Goal: Task Accomplishment & Management: Manage account settings

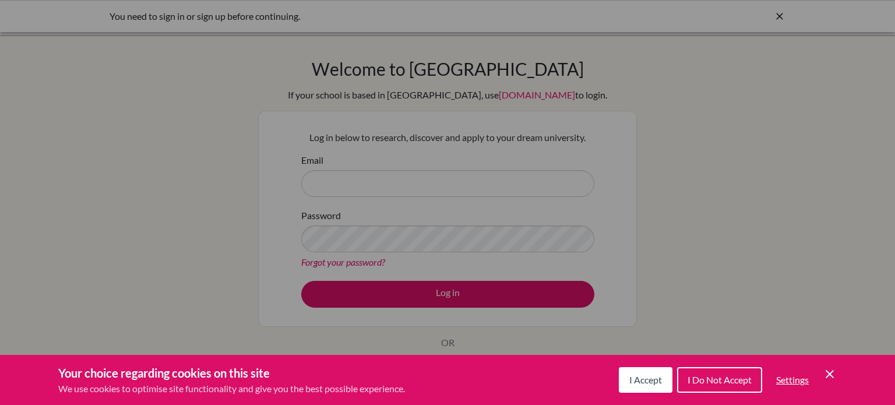
click at [639, 379] on span "I Accept" at bounding box center [646, 379] width 33 height 11
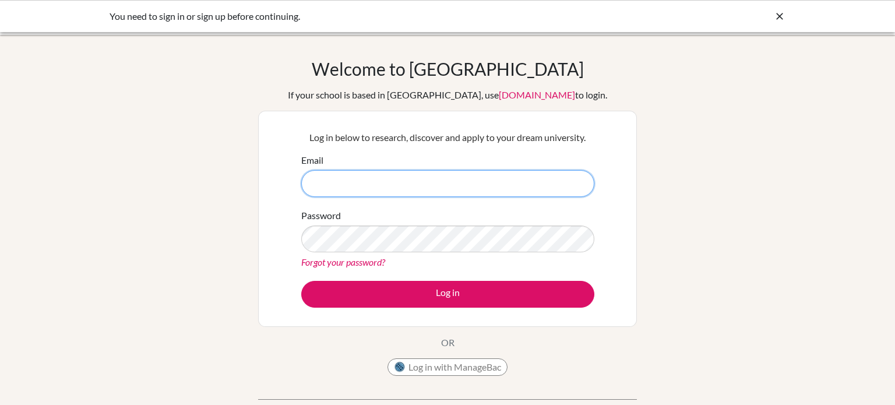
click at [498, 175] on input "Email" at bounding box center [447, 183] width 293 height 27
type input "mira.khalid@summitschool.ae"
click at [301, 281] on button "Log in" at bounding box center [447, 294] width 293 height 27
click at [778, 15] on icon at bounding box center [780, 16] width 12 height 12
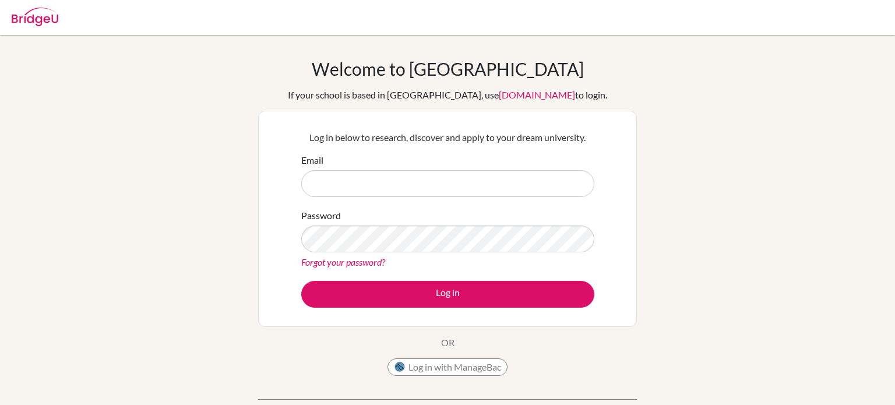
click at [519, 90] on link "[DOMAIN_NAME]" at bounding box center [537, 94] width 76 height 11
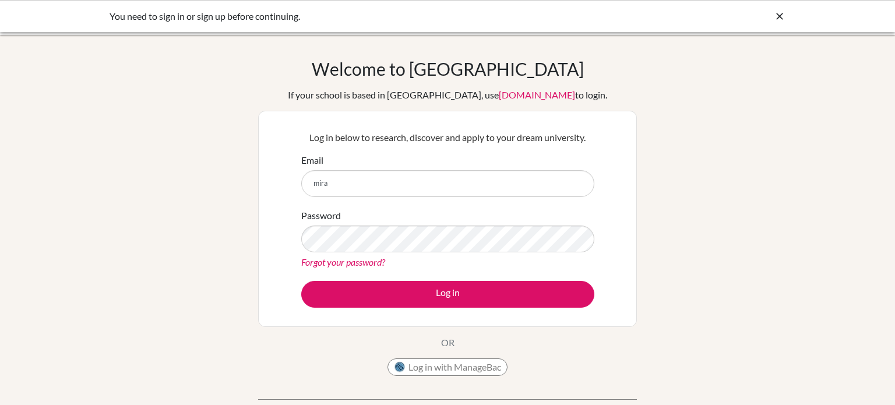
type input "[EMAIL_ADDRESS][DOMAIN_NAME]"
click at [301, 281] on button "Log in" at bounding box center [447, 294] width 293 height 27
click at [447, 183] on input "[EMAIL_ADDRESS][DOMAIN_NAME]" at bounding box center [447, 183] width 293 height 27
click at [413, 174] on input "mira.khalid@summitschool.ae" at bounding box center [447, 183] width 293 height 27
click at [412, 177] on input "mira.khalid@summitschool.ae" at bounding box center [447, 183] width 293 height 27
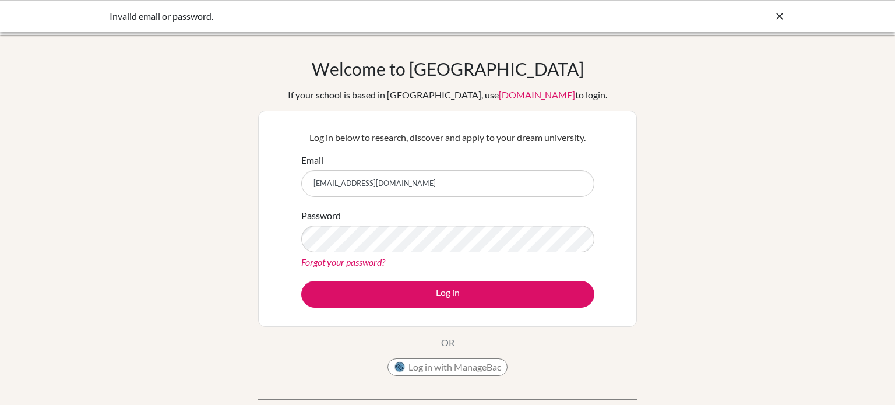
type input "e"
drag, startPoint x: 404, startPoint y: 177, endPoint x: 325, endPoint y: 184, distance: 79.6
click at [325, 184] on input "e" at bounding box center [447, 183] width 293 height 27
click at [364, 262] on link "Forgot your password?" at bounding box center [343, 261] width 84 height 11
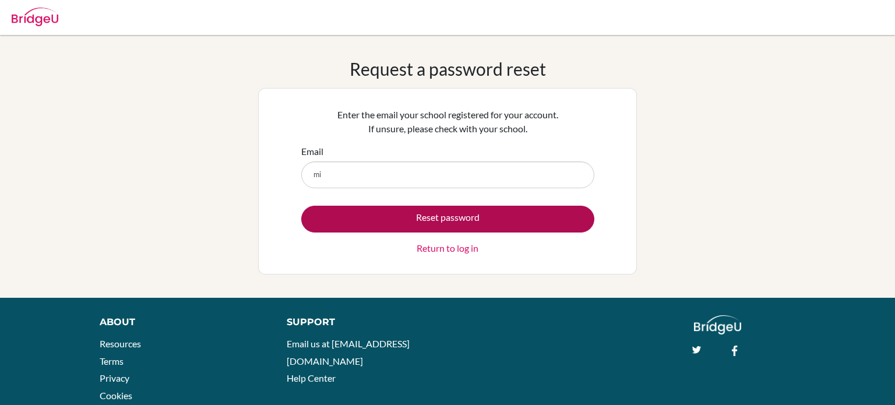
type input "mira.khalid@summitschool.ae"
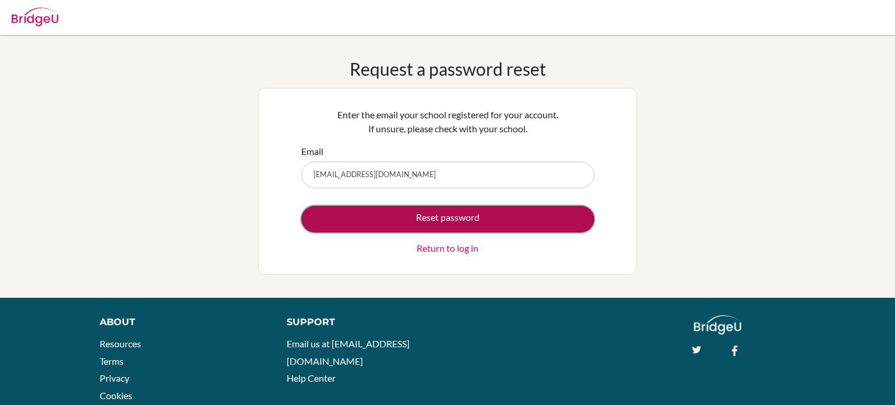
click at [432, 212] on button "Reset password" at bounding box center [447, 219] width 293 height 27
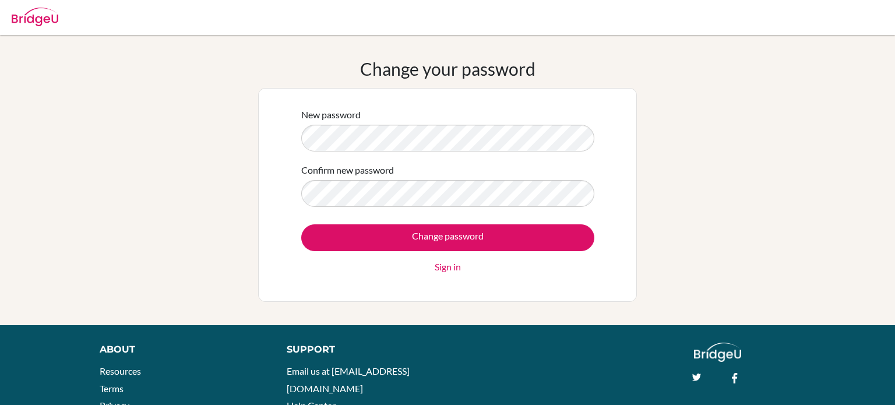
click at [301, 224] on input "Change password" at bounding box center [447, 237] width 293 height 27
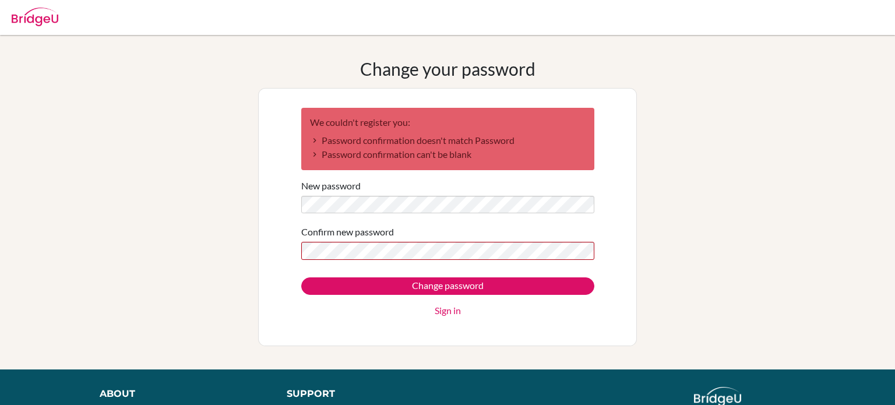
click at [301, 277] on input "Change password" at bounding box center [447, 285] width 293 height 17
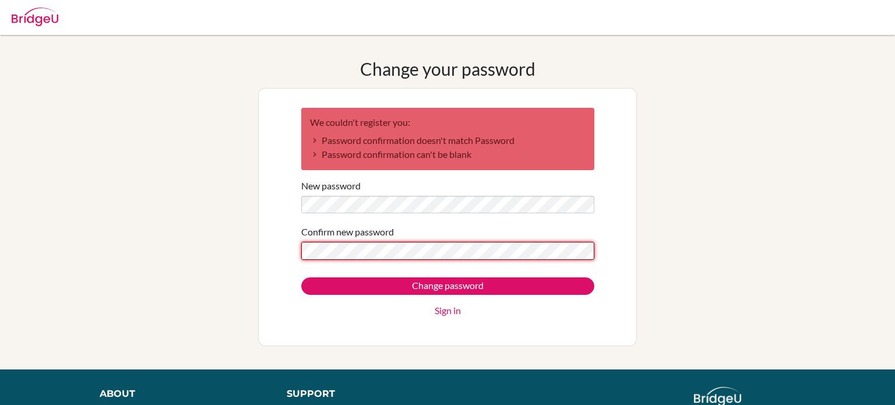
click at [301, 277] on input "Change password" at bounding box center [447, 285] width 293 height 17
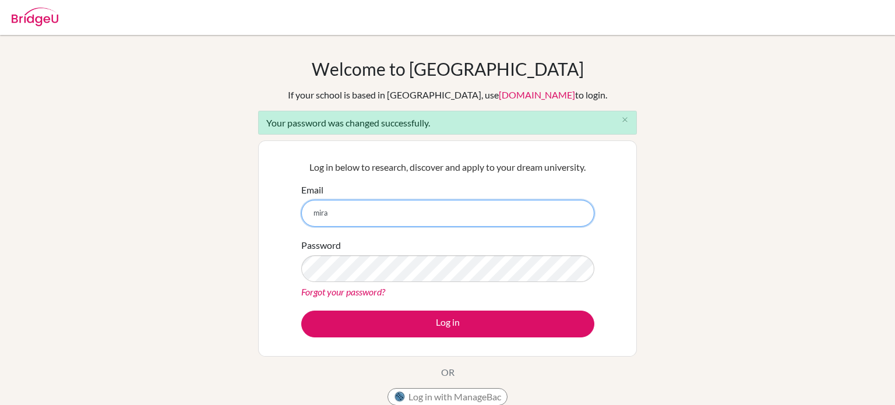
type input "mira.khalid@summitschool.ae"
click at [301, 311] on button "Log in" at bounding box center [447, 324] width 293 height 27
